Goal: Information Seeking & Learning: Learn about a topic

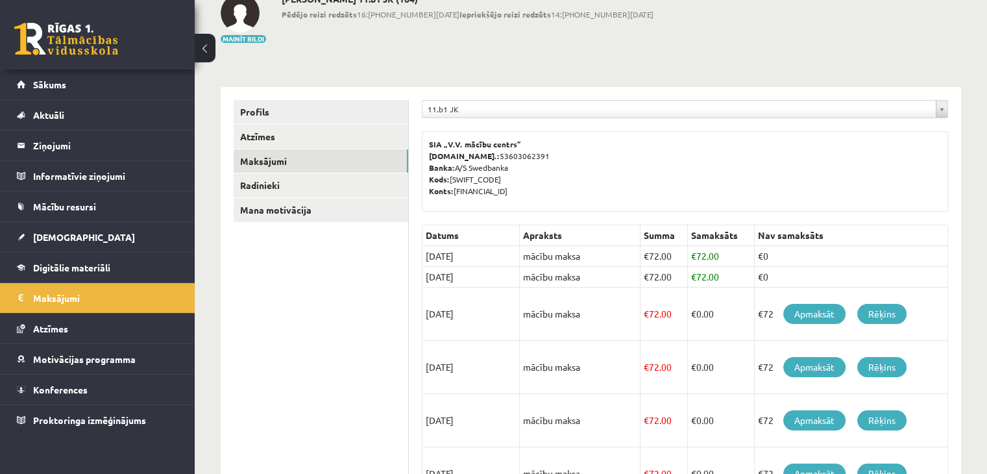
scroll to position [153, 0]
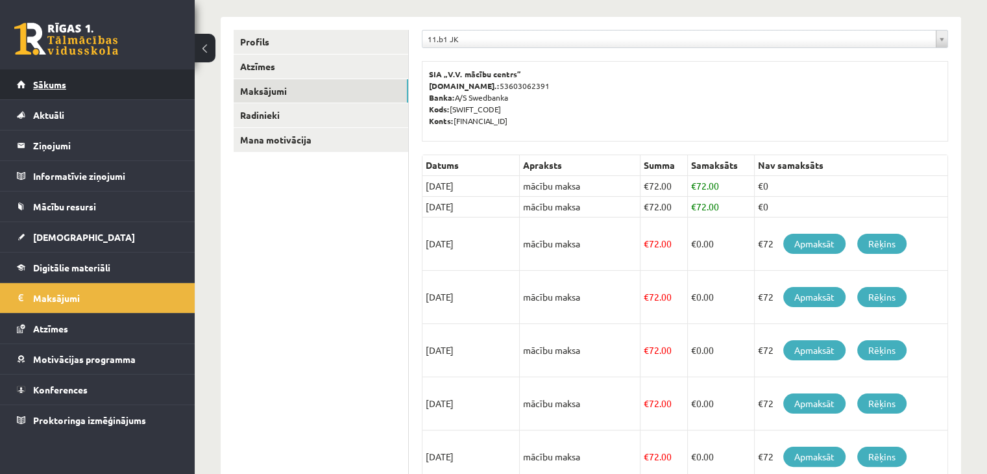
click at [53, 84] on span "Sākums" at bounding box center [49, 85] width 33 height 12
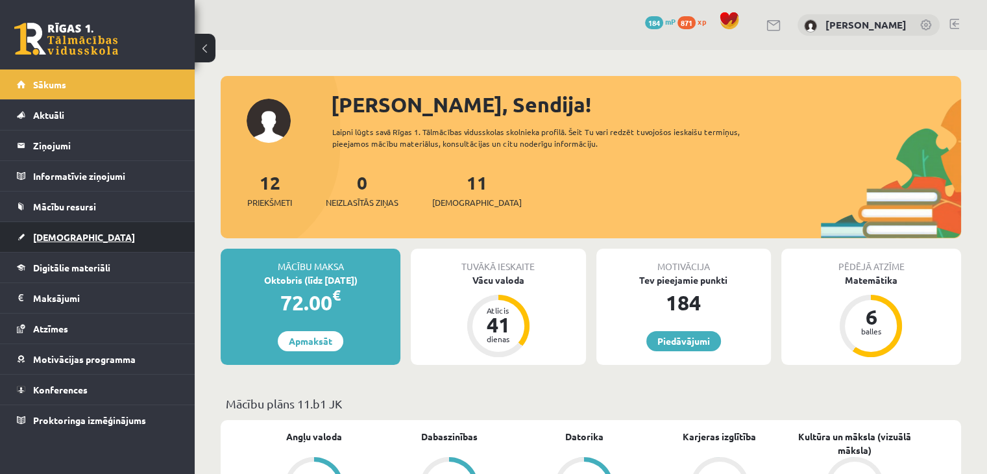
click at [55, 229] on link "[DEMOGRAPHIC_DATA]" at bounding box center [98, 237] width 162 height 30
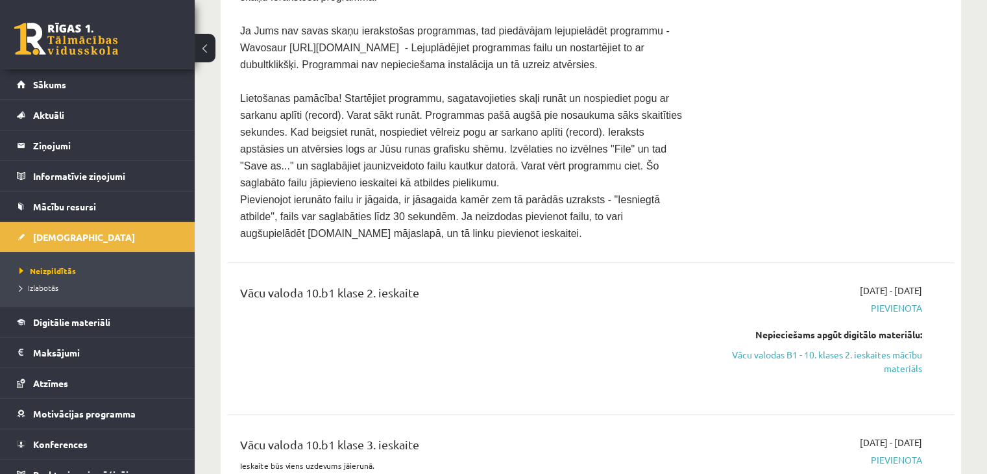
scroll to position [844, 0]
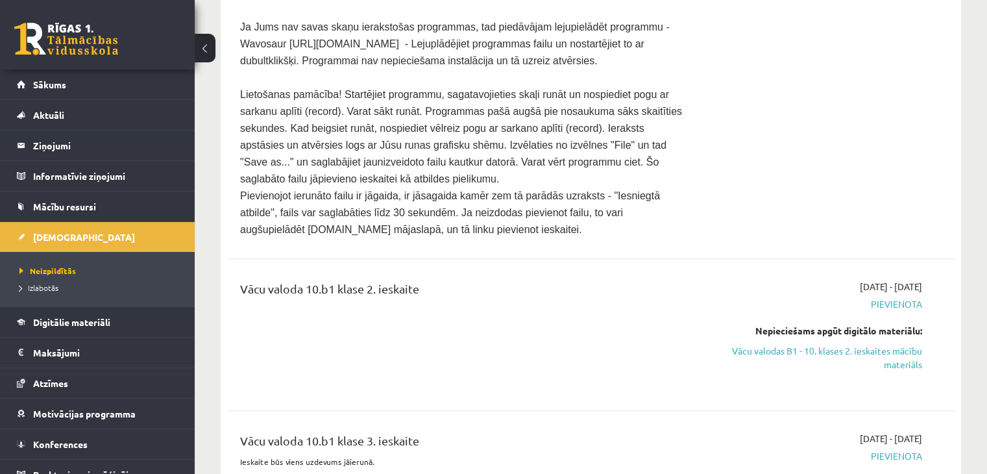
drag, startPoint x: 757, startPoint y: 324, endPoint x: 545, endPoint y: 68, distance: 332.3
click at [757, 344] on link "Vācu valodas B1 - 10. klases 2. ieskaites mācību materiāls" at bounding box center [815, 357] width 214 height 27
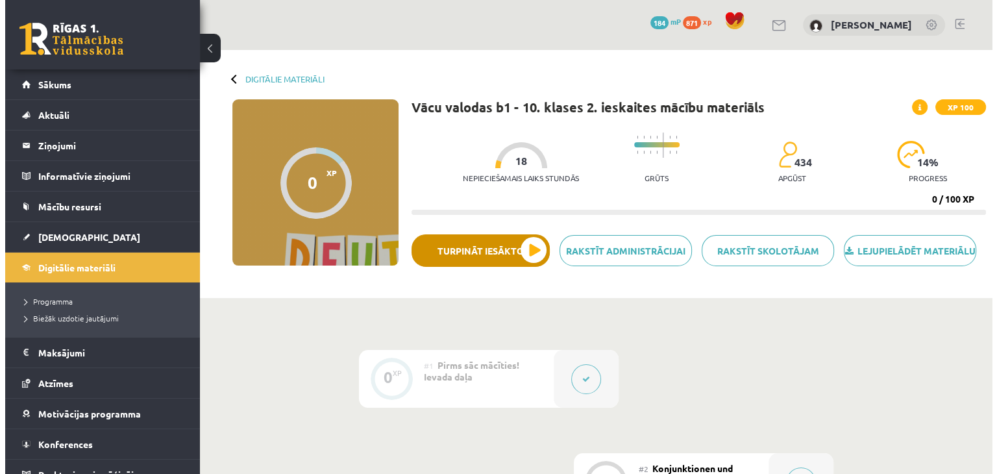
scroll to position [260, 0]
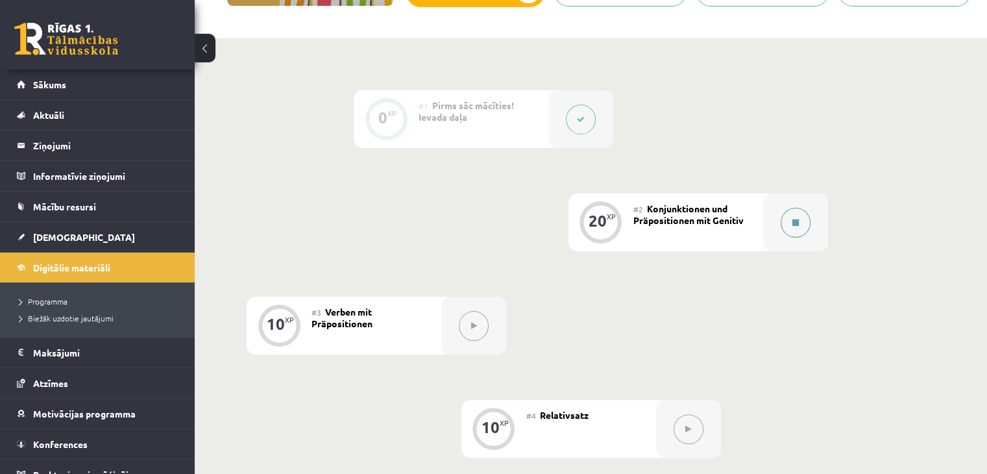
click at [797, 227] on icon at bounding box center [795, 223] width 6 height 8
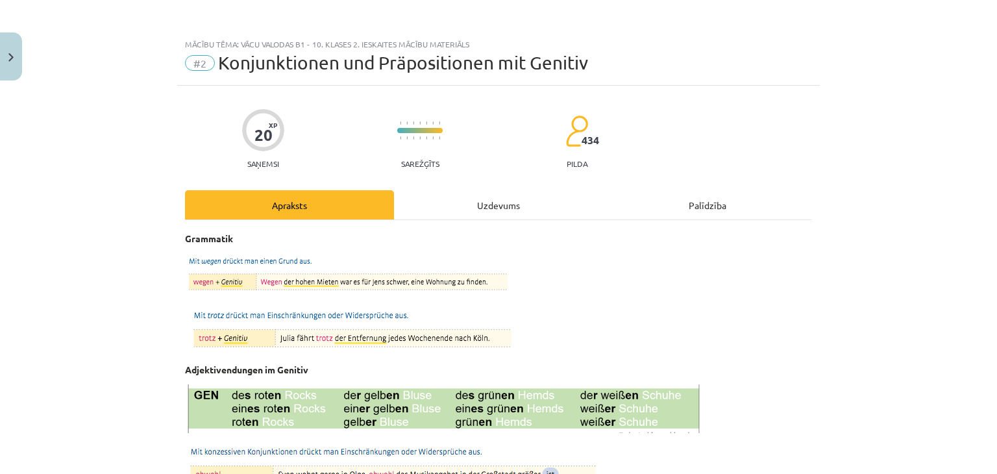
scroll to position [0, 0]
click at [504, 208] on div "Uzdevums" at bounding box center [498, 205] width 209 height 29
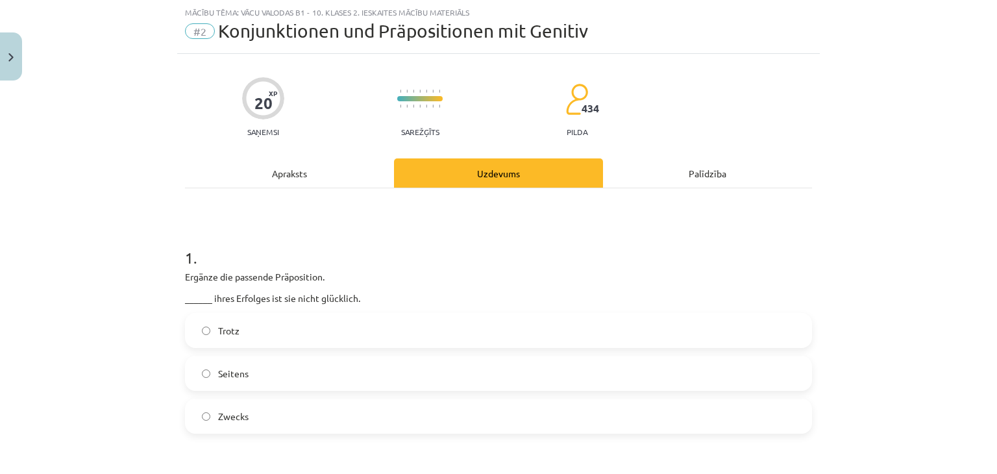
scroll to position [97, 0]
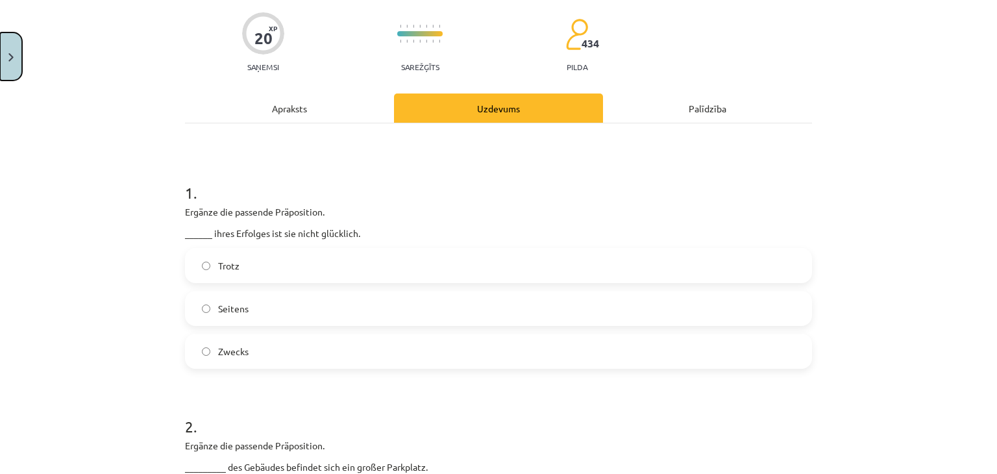
click at [8, 60] on img "Close" at bounding box center [10, 57] width 5 height 8
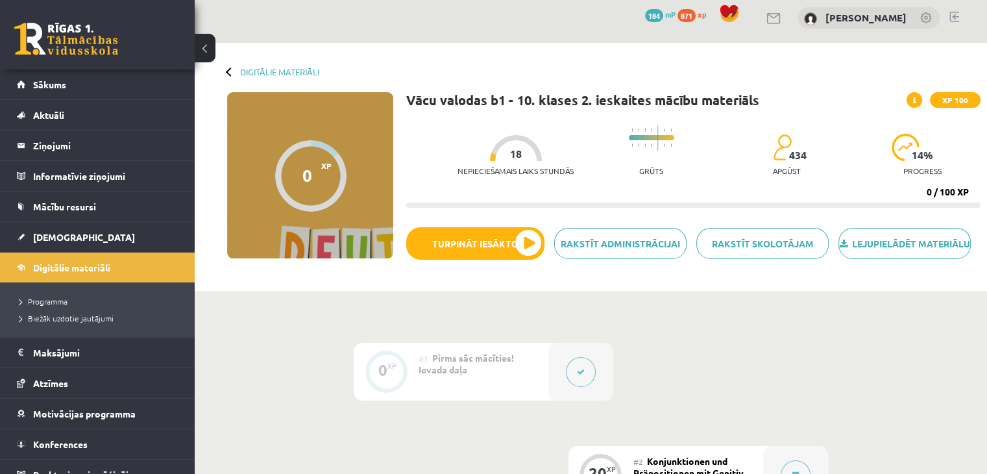
scroll to position [0, 0]
